Goal: Task Accomplishment & Management: Complete application form

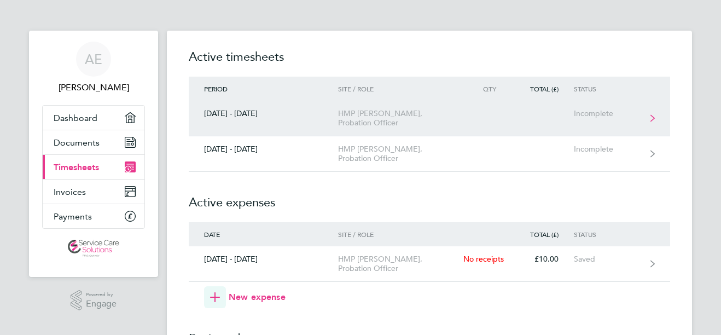
click at [453, 118] on link "[DATE] - [DATE] HMP Elmley, Probation Officer Incomplete" at bounding box center [429, 119] width 481 height 36
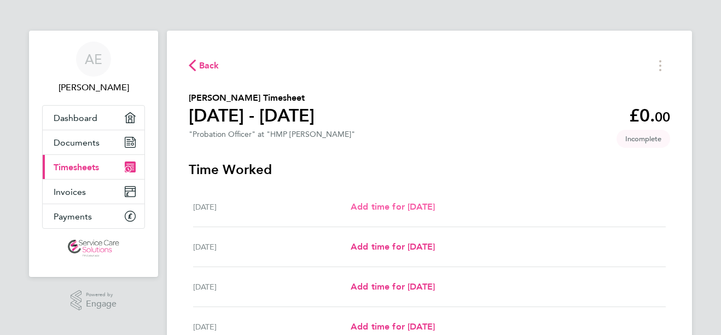
click at [404, 202] on span "Add time for [DATE]" at bounding box center [393, 206] width 84 height 10
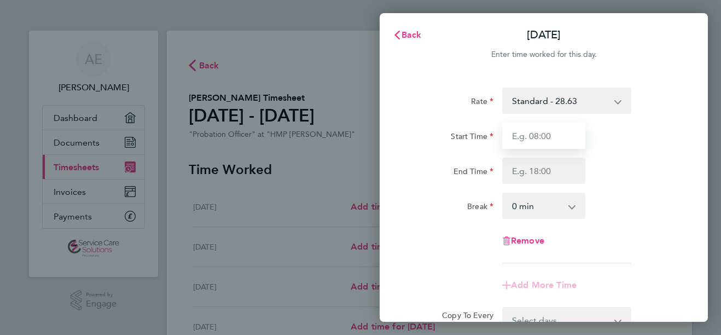
click at [550, 134] on input "Start Time" at bounding box center [543, 136] width 83 height 26
type input "09:00"
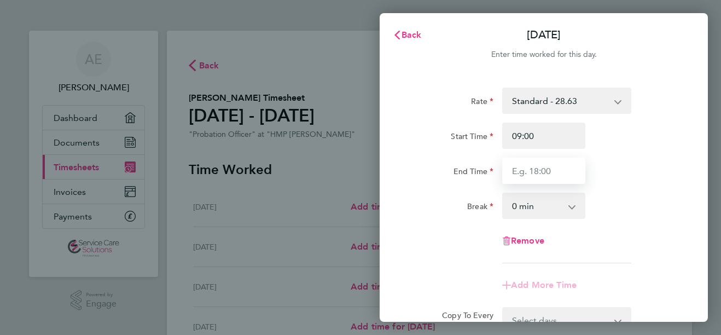
type input "17:00"
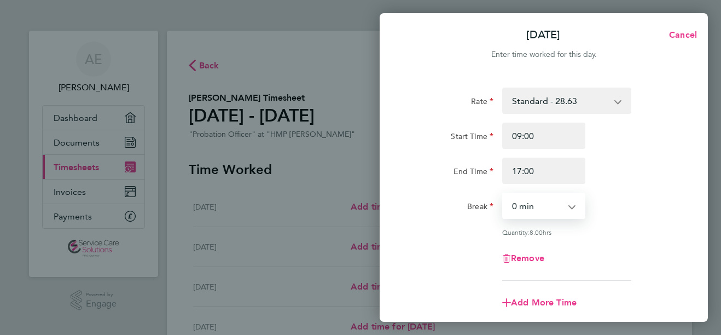
click at [532, 207] on select "0 min 15 min 30 min 45 min 60 min 75 min 90 min" at bounding box center [537, 206] width 68 height 24
select select "30"
click at [503, 194] on select "0 min 15 min 30 min 45 min 60 min 75 min 90 min" at bounding box center [537, 206] width 68 height 24
click at [626, 220] on div "Rate Standard - 28.63 Start Time 09:00 End Time 17:00 Break 0 min 15 min 30 min…" at bounding box center [543, 184] width 267 height 193
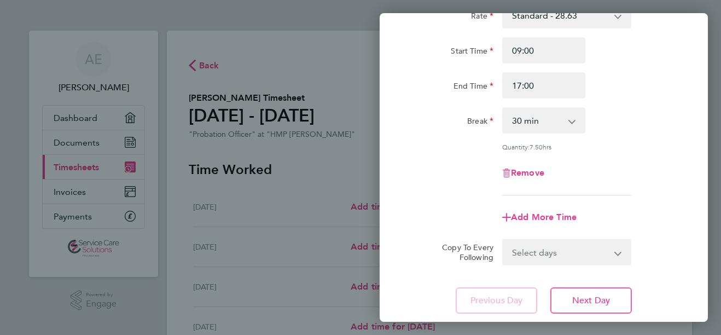
scroll to position [88, 0]
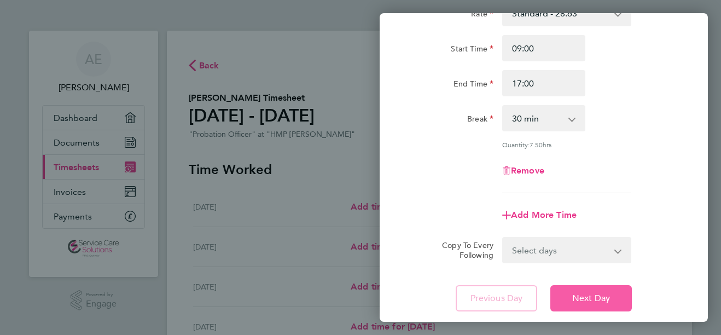
click at [587, 298] on span "Next Day" at bounding box center [591, 298] width 38 height 11
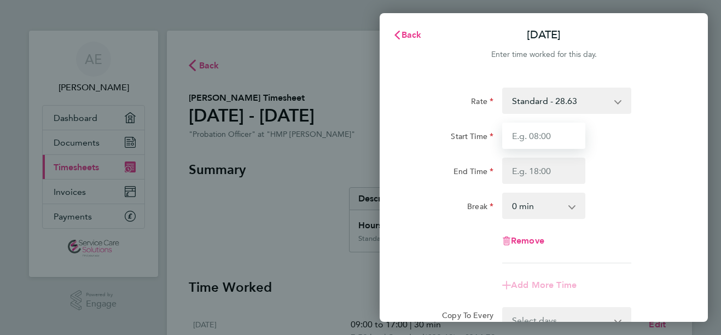
click at [543, 137] on input "Start Time" at bounding box center [543, 136] width 83 height 26
type input "08:00"
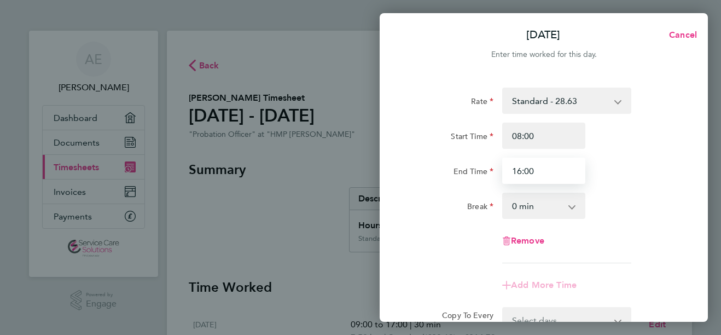
type input "16:00"
click at [530, 220] on div "Rate Standard - 28.63 Start Time 08:00 End Time 16:00 Break 0 min 15 min 30 min…" at bounding box center [543, 176] width 267 height 176
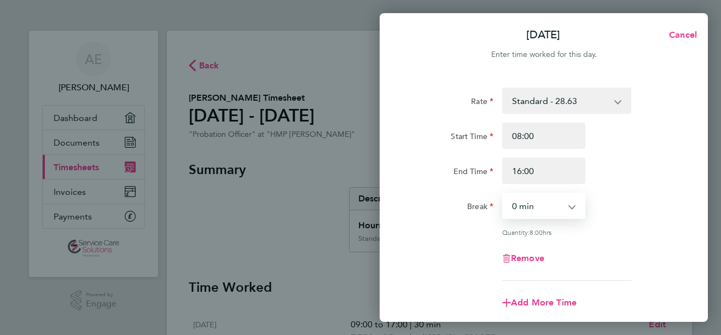
click at [531, 205] on select "0 min 15 min 30 min 45 min 60 min 75 min 90 min" at bounding box center [537, 206] width 68 height 24
select select "30"
click at [503, 194] on select "0 min 15 min 30 min 45 min 60 min 75 min 90 min" at bounding box center [537, 206] width 68 height 24
click at [622, 239] on div "Rate Standard - 28.63 Start Time 08:00 End Time 16:00 Break 0 min 15 min 30 min…" at bounding box center [543, 184] width 267 height 193
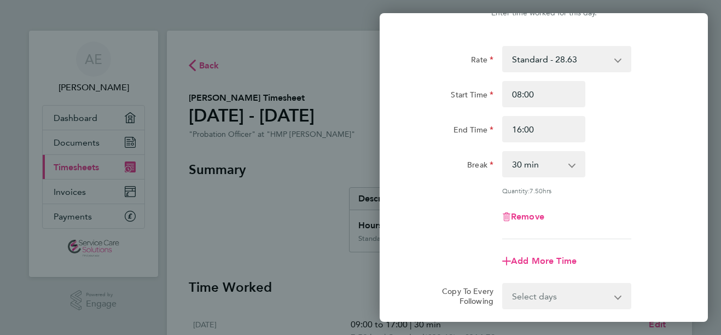
scroll to position [88, 0]
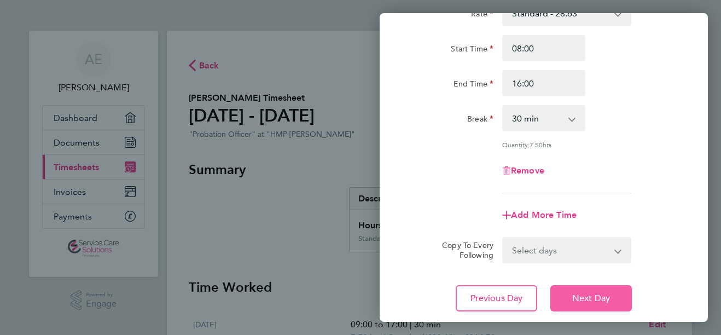
click at [577, 298] on span "Next Day" at bounding box center [591, 298] width 38 height 11
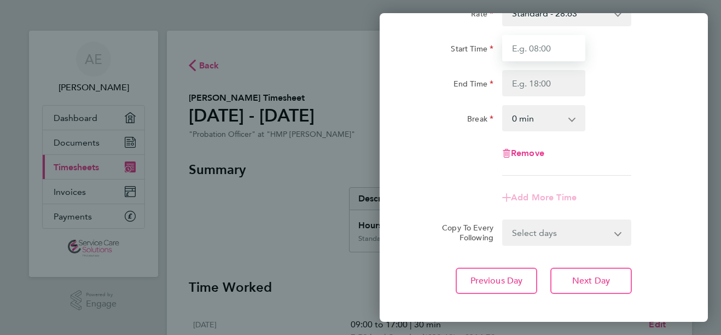
click at [531, 56] on input "Start Time" at bounding box center [543, 48] width 83 height 26
type input "08:30"
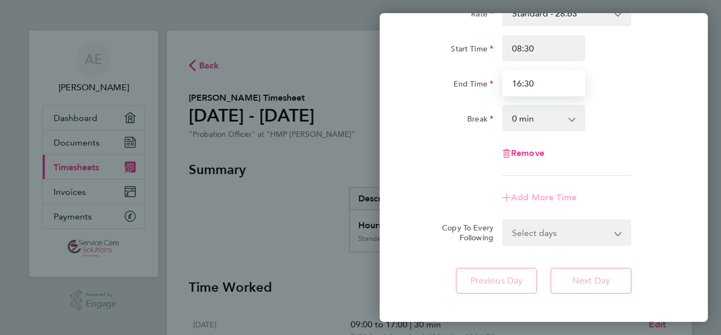
type input "16:30"
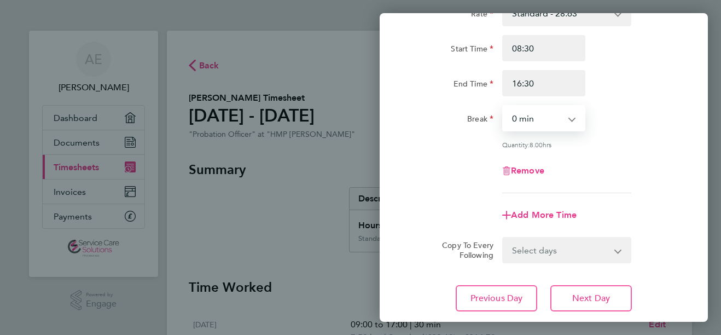
click at [538, 114] on select "0 min 15 min 30 min 45 min 60 min 75 min 90 min" at bounding box center [537, 118] width 68 height 24
select select "30"
click at [503, 106] on select "0 min 15 min 30 min 45 min 60 min 75 min 90 min" at bounding box center [537, 118] width 68 height 24
click at [585, 293] on span "Next Day" at bounding box center [591, 298] width 38 height 11
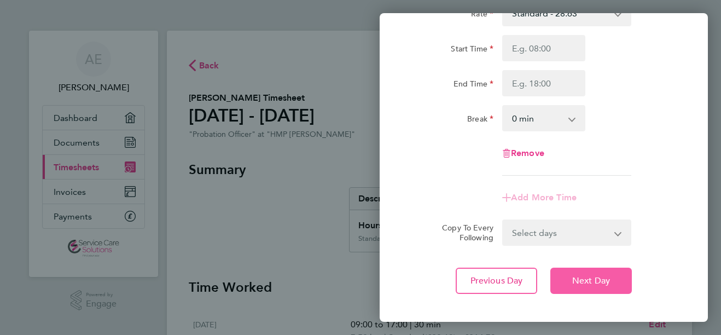
click at [590, 286] on span "Next Day" at bounding box center [591, 280] width 38 height 11
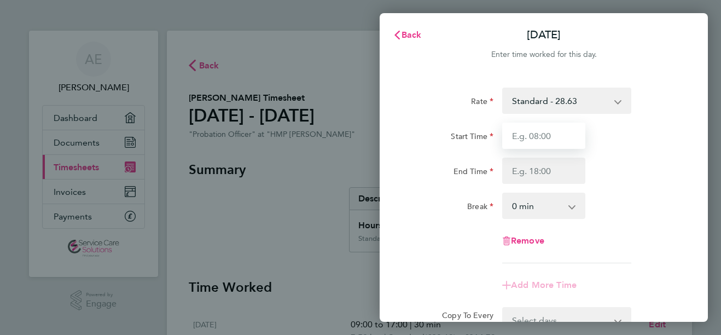
click at [531, 131] on input "Start Time" at bounding box center [543, 136] width 83 height 26
type input "09:00"
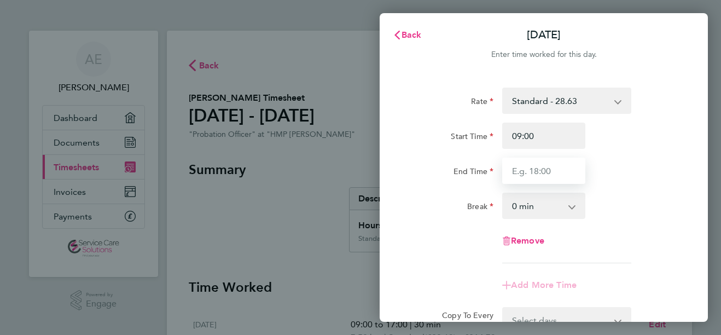
type input "17:00"
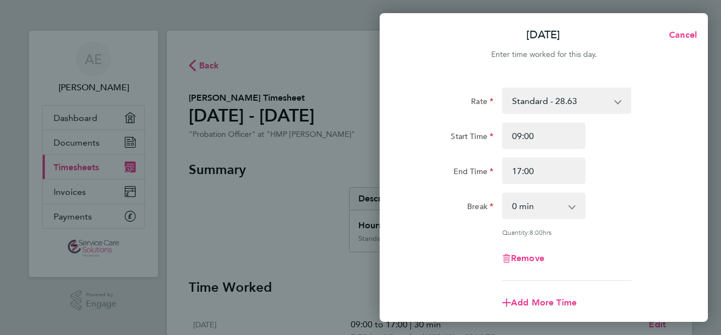
click at [527, 205] on select "0 min 15 min 30 min 45 min 60 min 75 min 90 min" at bounding box center [537, 206] width 68 height 24
select select "30"
click at [503, 194] on select "0 min 15 min 30 min 45 min 60 min 75 min 90 min" at bounding box center [537, 206] width 68 height 24
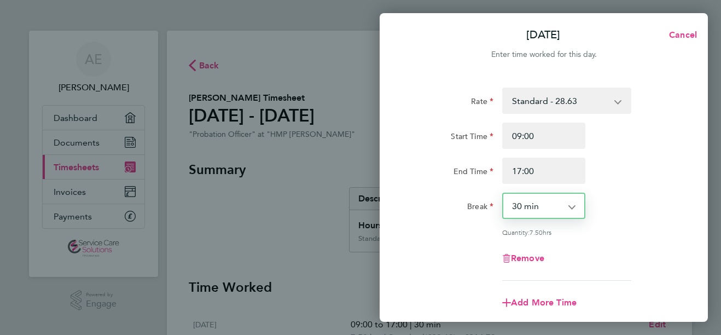
click at [630, 208] on div "Break 0 min 15 min 30 min 45 min 60 min 75 min 90 min" at bounding box center [544, 206] width 276 height 26
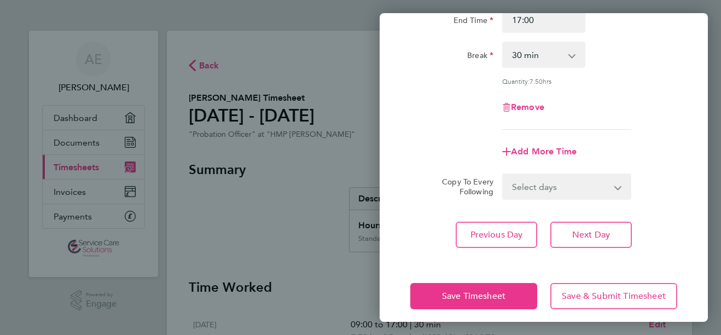
scroll to position [153, 0]
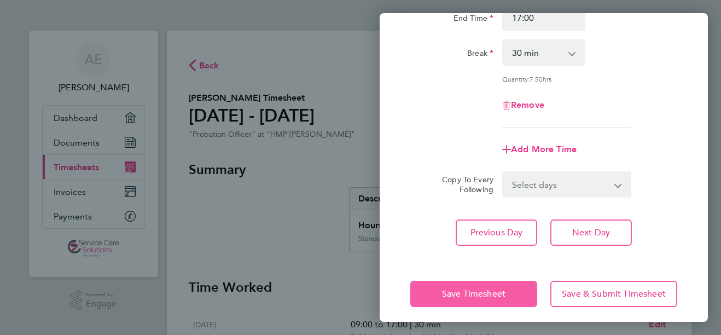
click at [490, 297] on span "Save Timesheet" at bounding box center [473, 293] width 63 height 11
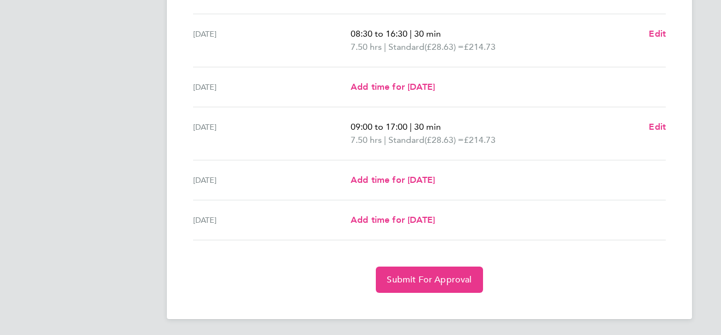
scroll to position [398, 0]
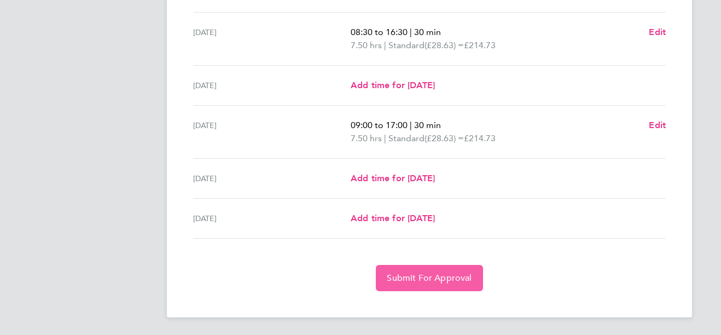
click at [427, 283] on button "Submit For Approval" at bounding box center [429, 278] width 107 height 26
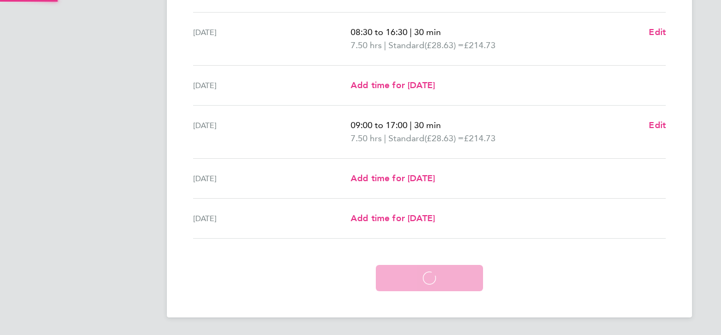
scroll to position [346, 0]
